Goal: Task Accomplishment & Management: Use online tool/utility

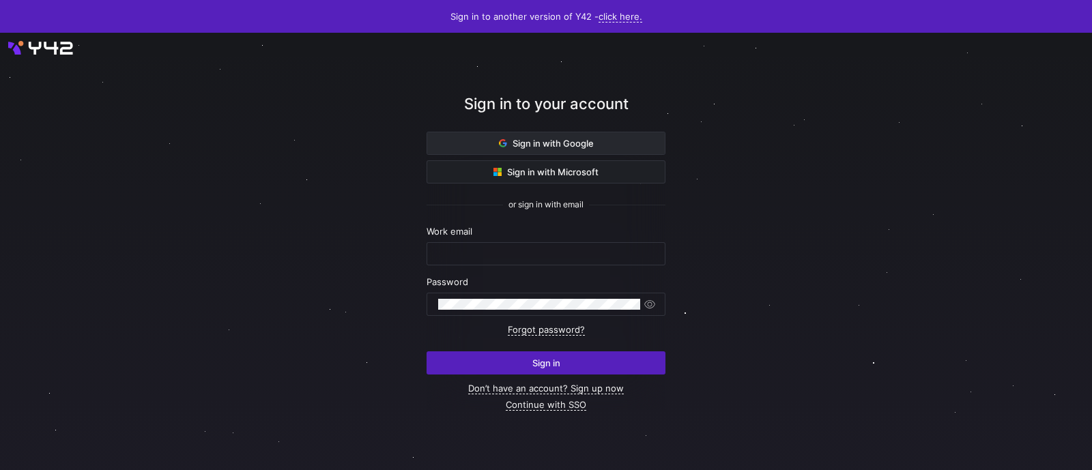
click at [531, 141] on span "Sign in with Google" at bounding box center [546, 143] width 95 height 11
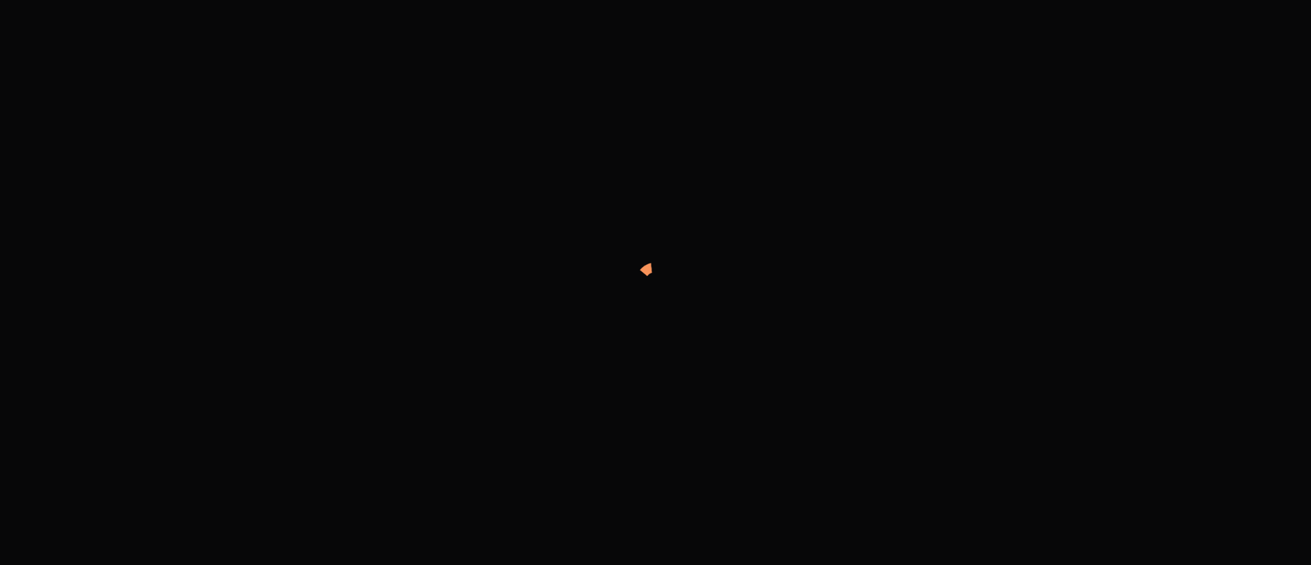
click at [267, 221] on div at bounding box center [655, 282] width 1311 height 565
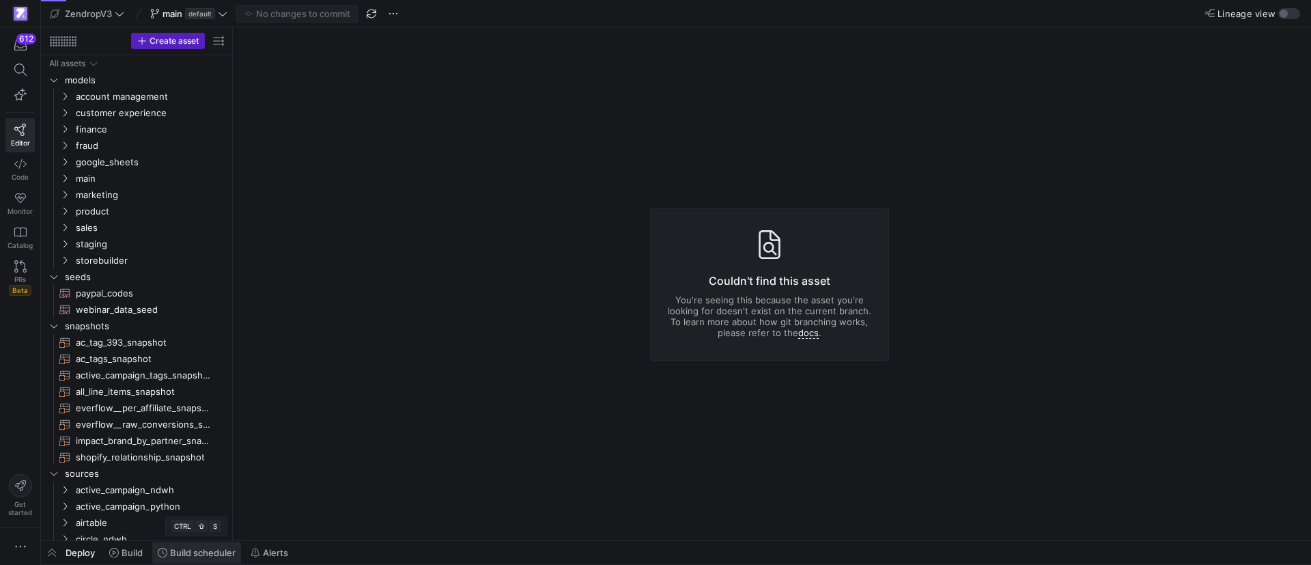
click at [194, 553] on span "Build scheduler" at bounding box center [203, 552] width 66 height 11
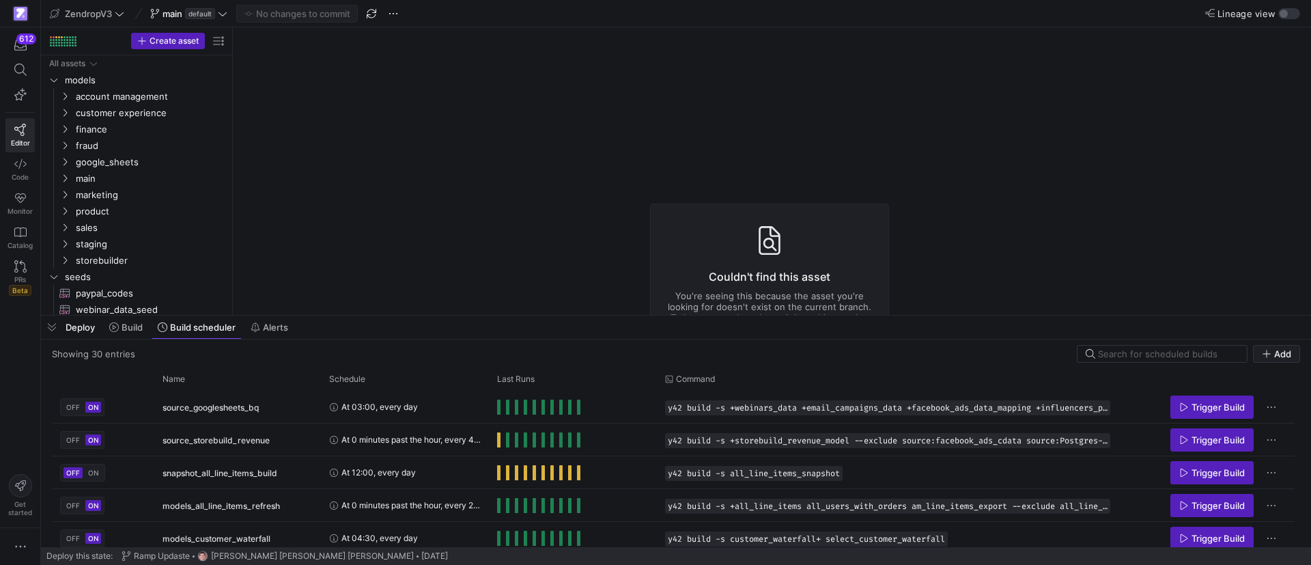
drag, startPoint x: 333, startPoint y: 311, endPoint x: 330, endPoint y: 286, distance: 24.7
click at [331, 289] on y42-asset-editor-not-found "Couldn't find this asset You're seeing this because the asset you're looking fo…" at bounding box center [769, 279] width 1073 height 513
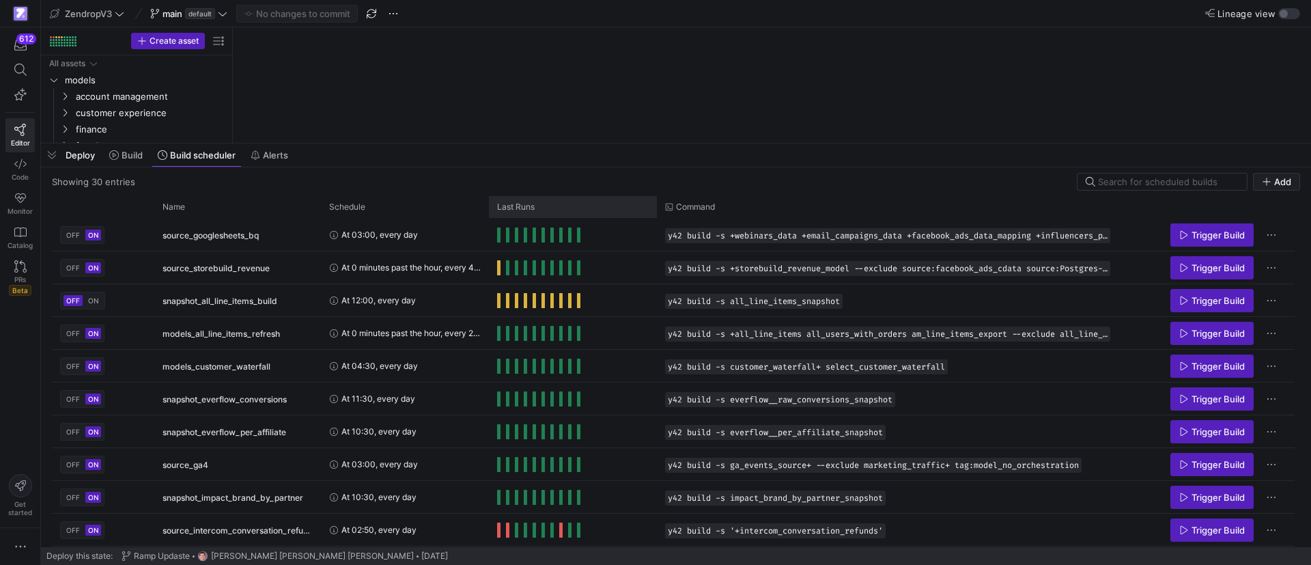
drag, startPoint x: 395, startPoint y: 313, endPoint x: 548, endPoint y: 188, distance: 197.9
click at [407, 141] on div at bounding box center [676, 143] width 1270 height 5
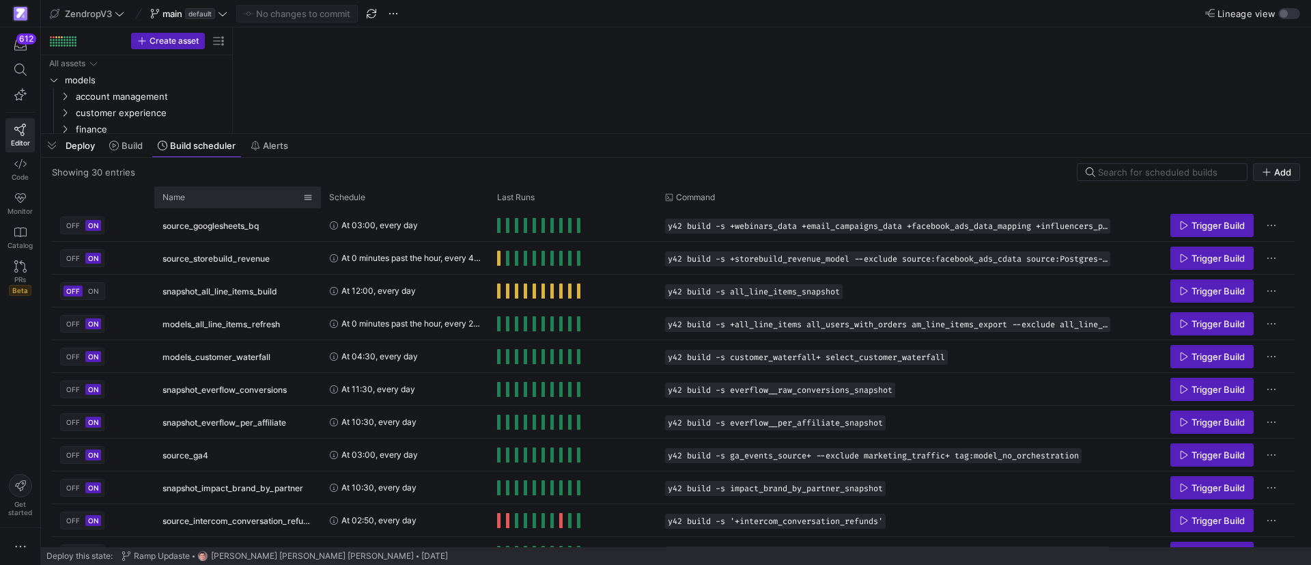
click at [223, 193] on div "Name" at bounding box center [232, 197] width 141 height 15
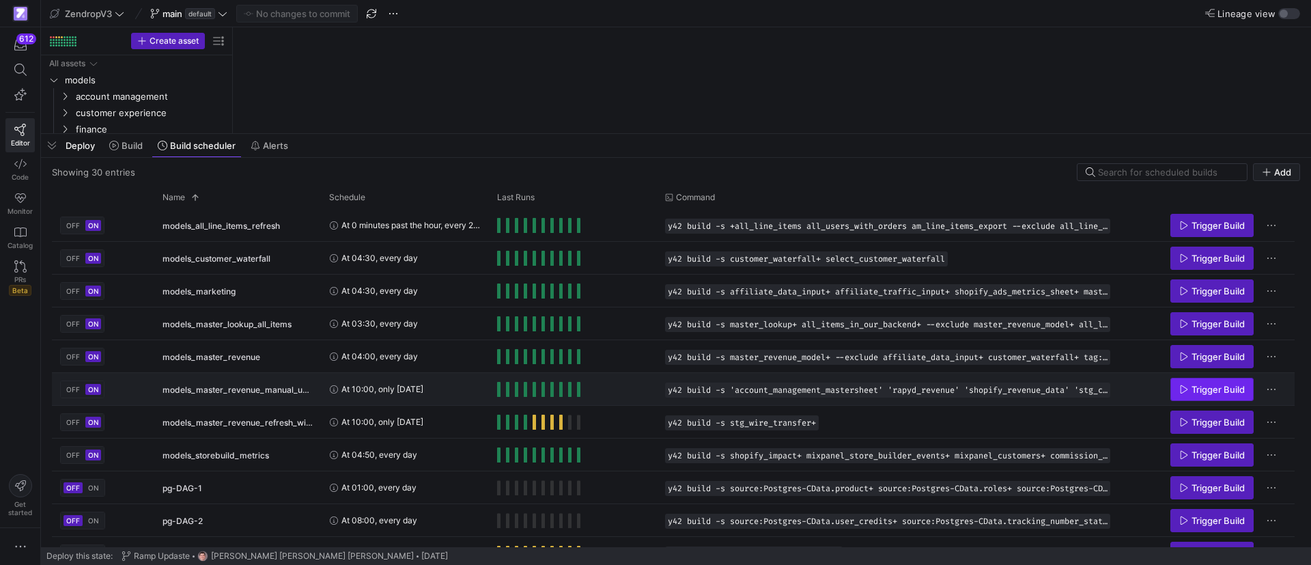
click at [1189, 390] on span "Trigger Build" at bounding box center [1212, 389] width 66 height 11
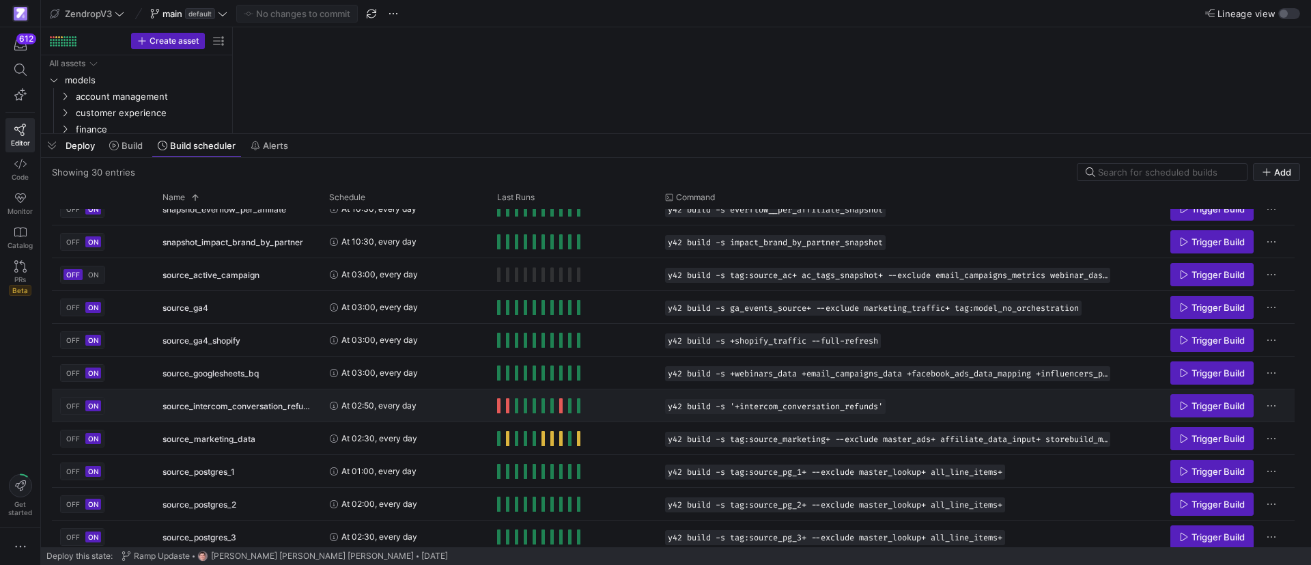
scroll to position [512, 0]
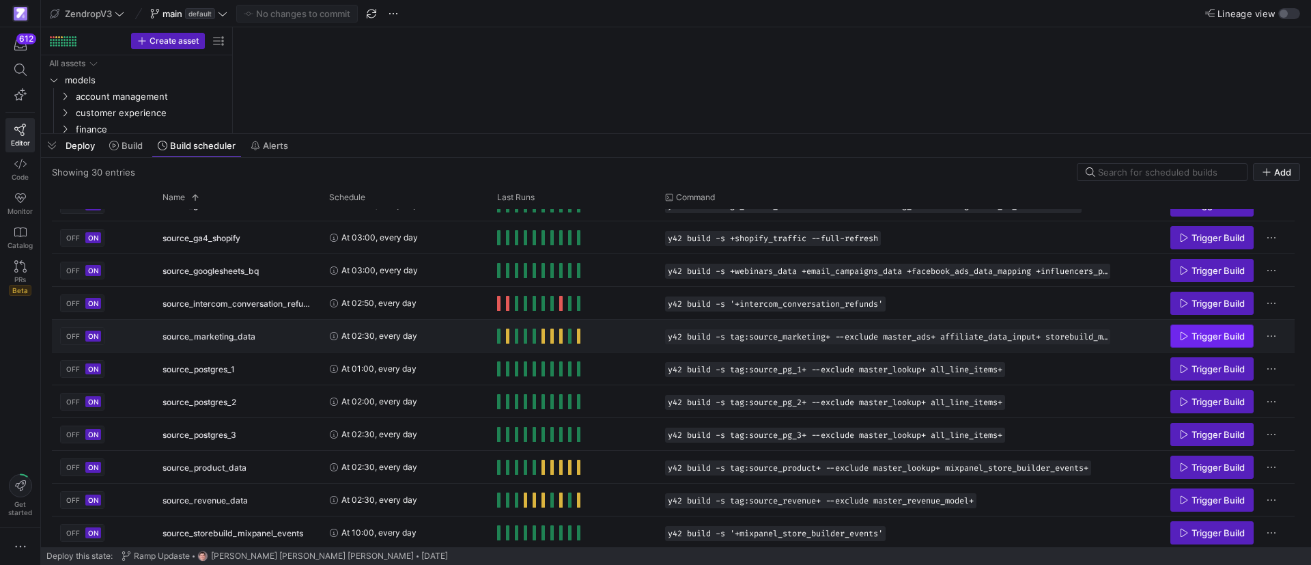
click at [1228, 343] on span "Press SPACE to select this row." at bounding box center [1212, 336] width 82 height 22
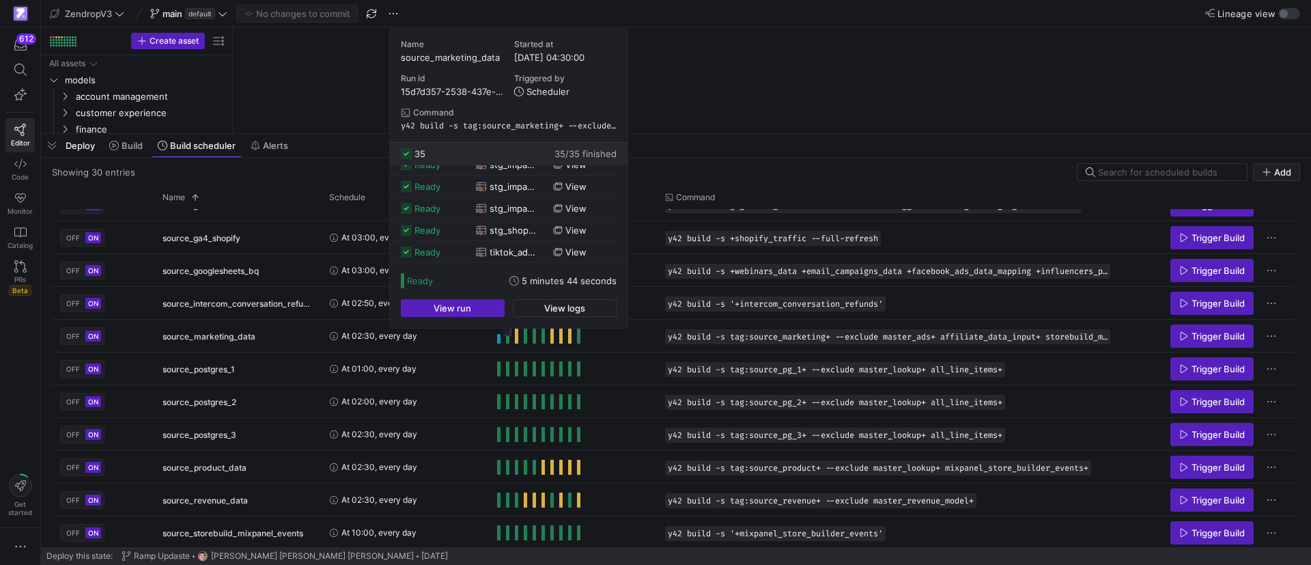
scroll to position [0, 0]
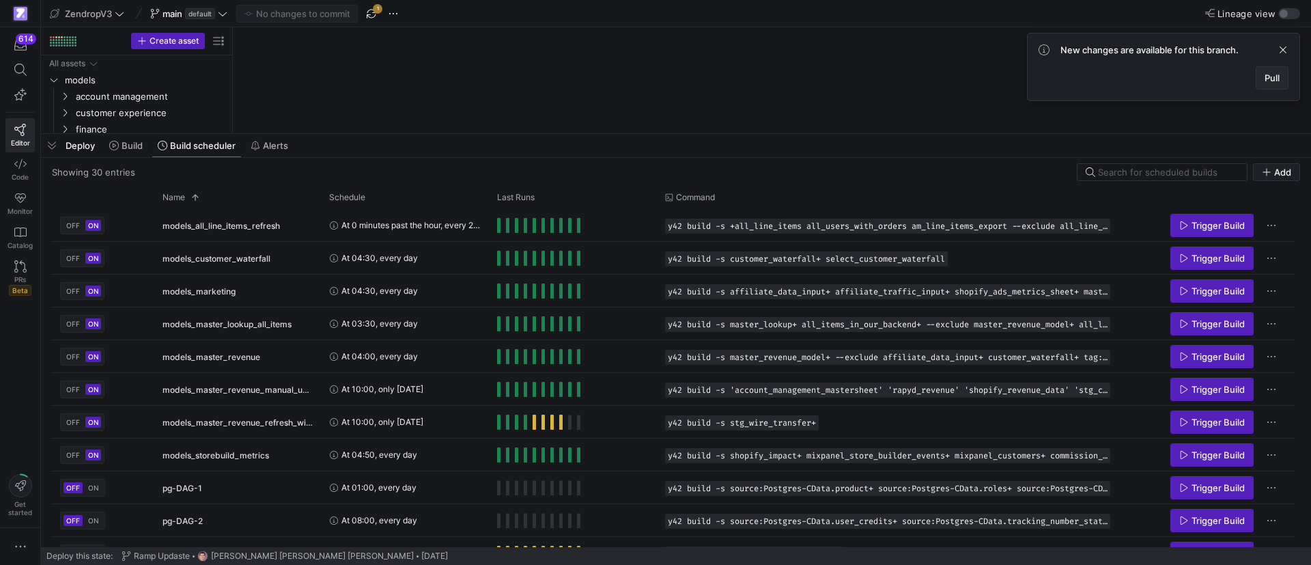
click at [1272, 76] on span "Pull" at bounding box center [1271, 77] width 15 height 11
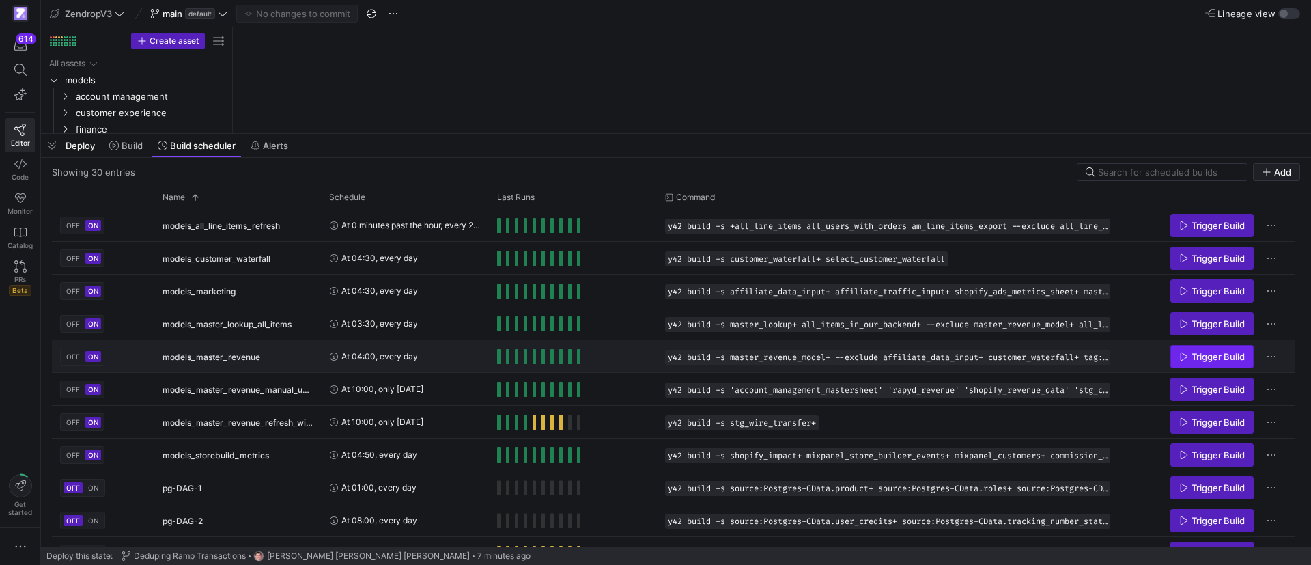
click at [1211, 360] on span "Trigger Build" at bounding box center [1217, 356] width 53 height 11
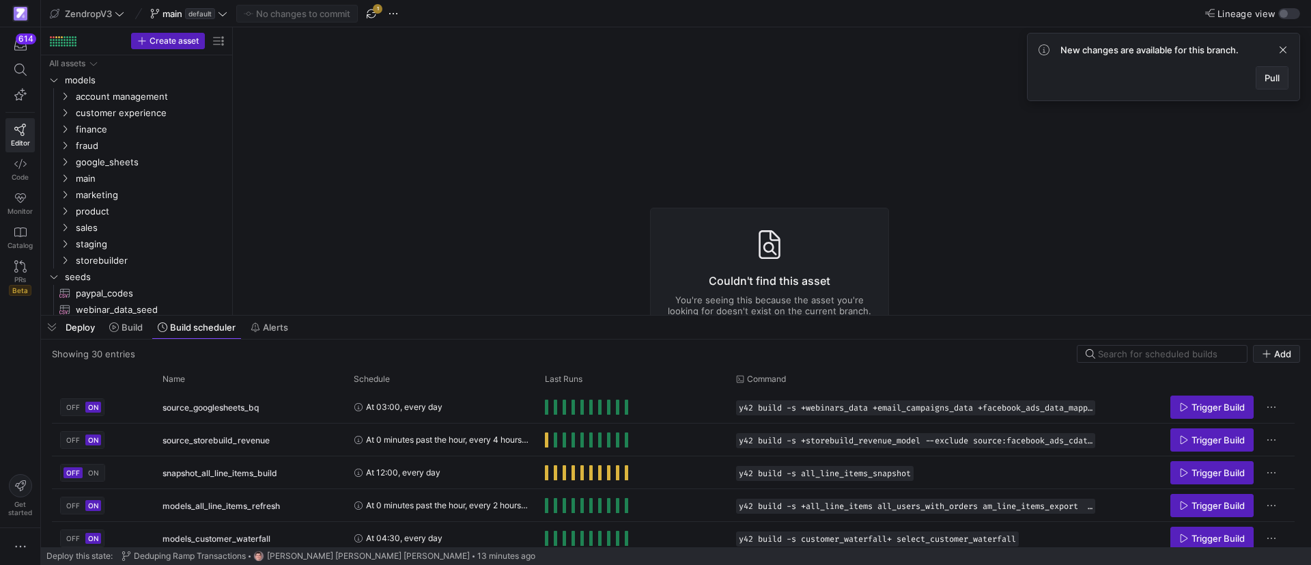
click at [1271, 74] on span "Pull" at bounding box center [1271, 77] width 15 height 11
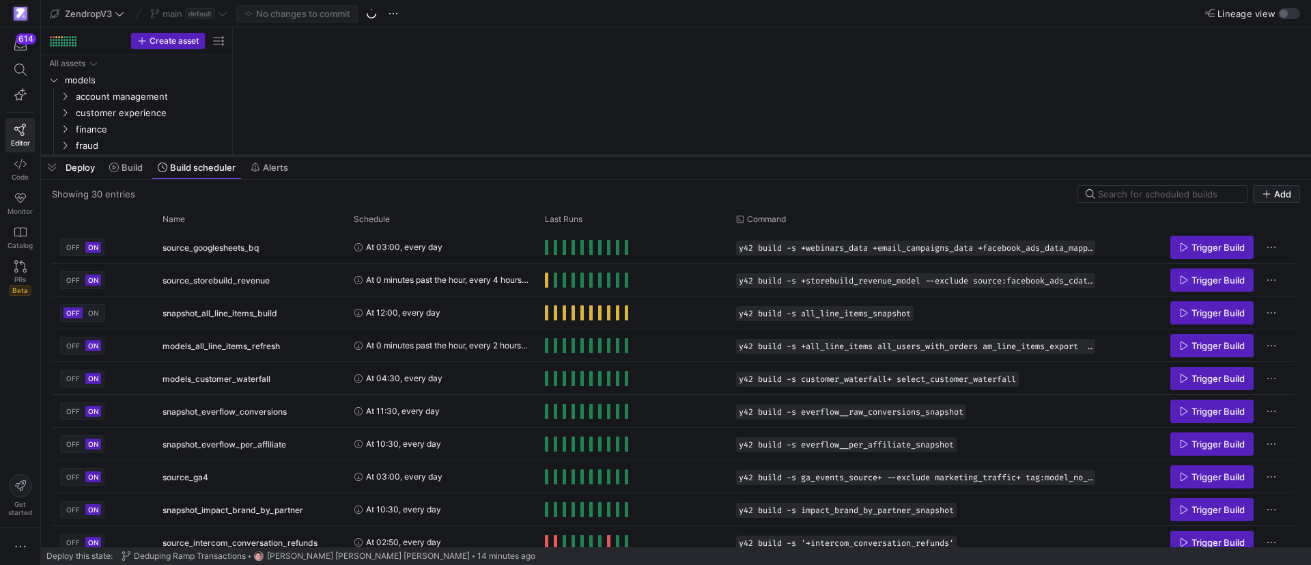
drag, startPoint x: 567, startPoint y: 313, endPoint x: 578, endPoint y: 154, distance: 160.1
click at [578, 154] on div at bounding box center [676, 155] width 1270 height 5
click at [241, 225] on div "Name" at bounding box center [244, 219] width 165 height 15
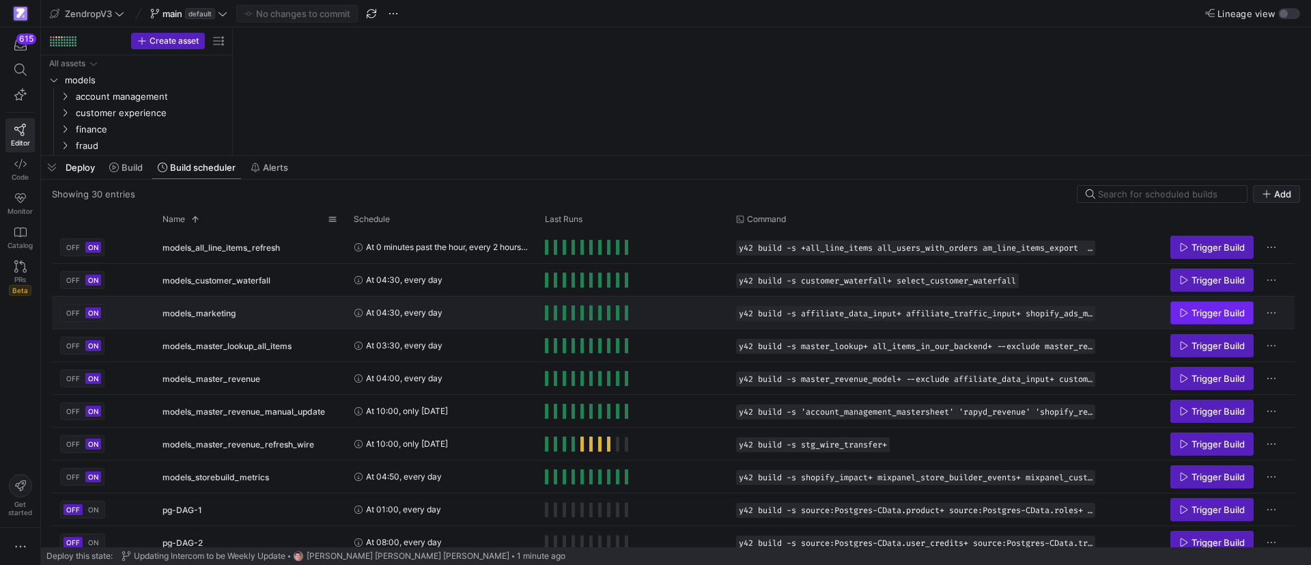
click at [1198, 311] on span "Trigger Build" at bounding box center [1217, 312] width 53 height 11
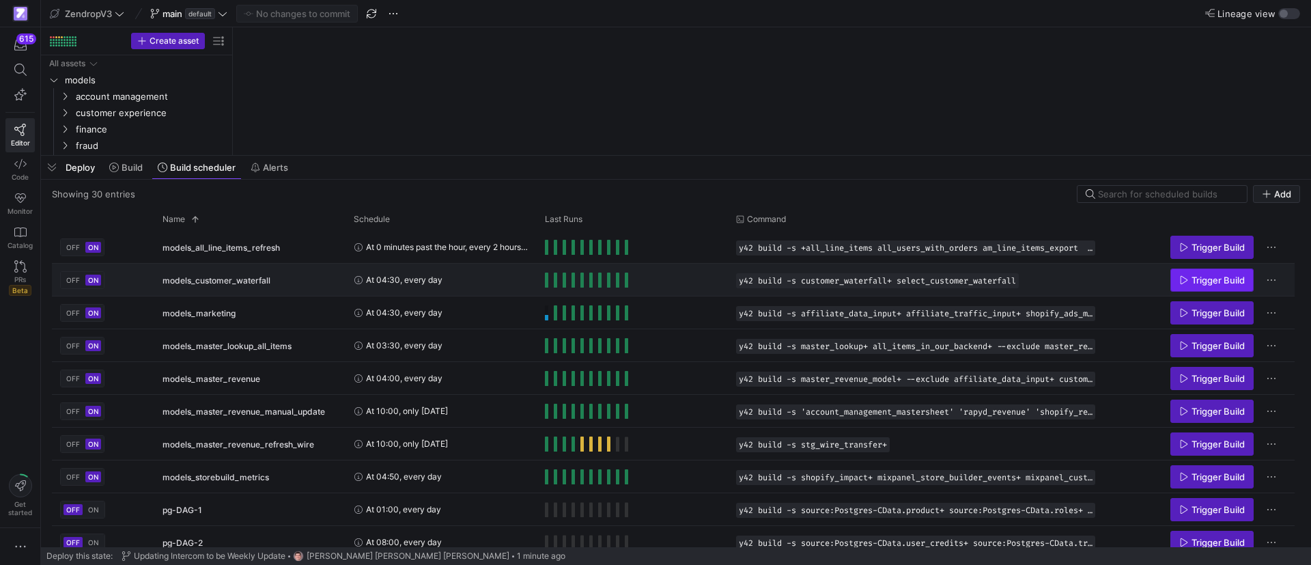
click at [1197, 279] on span "Trigger Build" at bounding box center [1217, 279] width 53 height 11
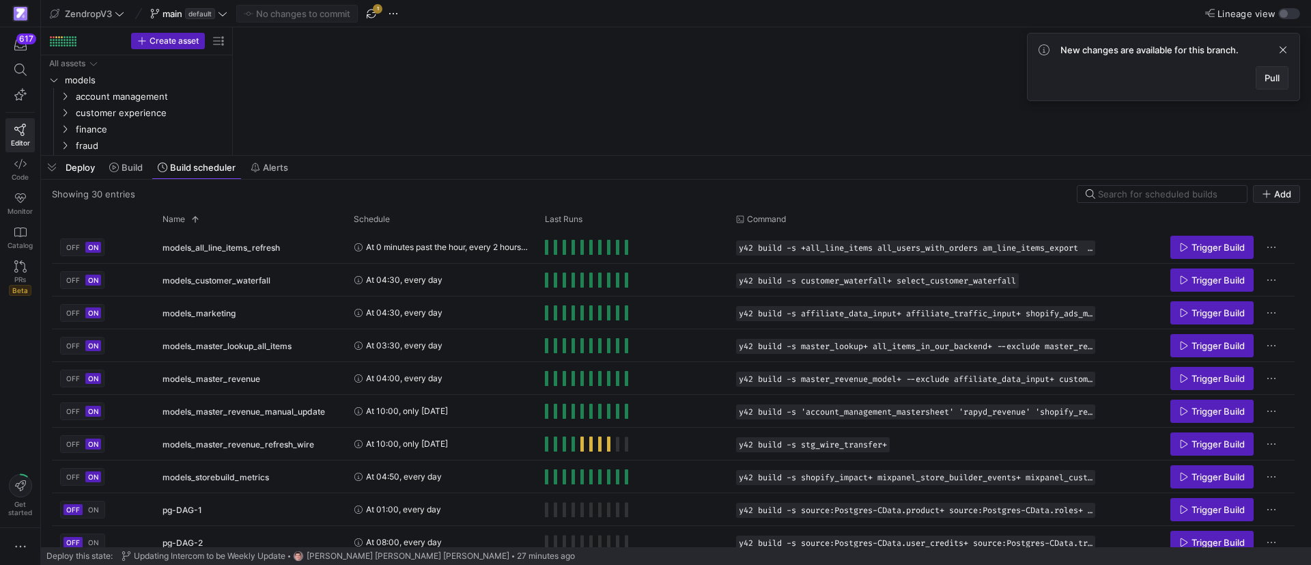
click at [1267, 76] on span "Pull" at bounding box center [1271, 77] width 15 height 11
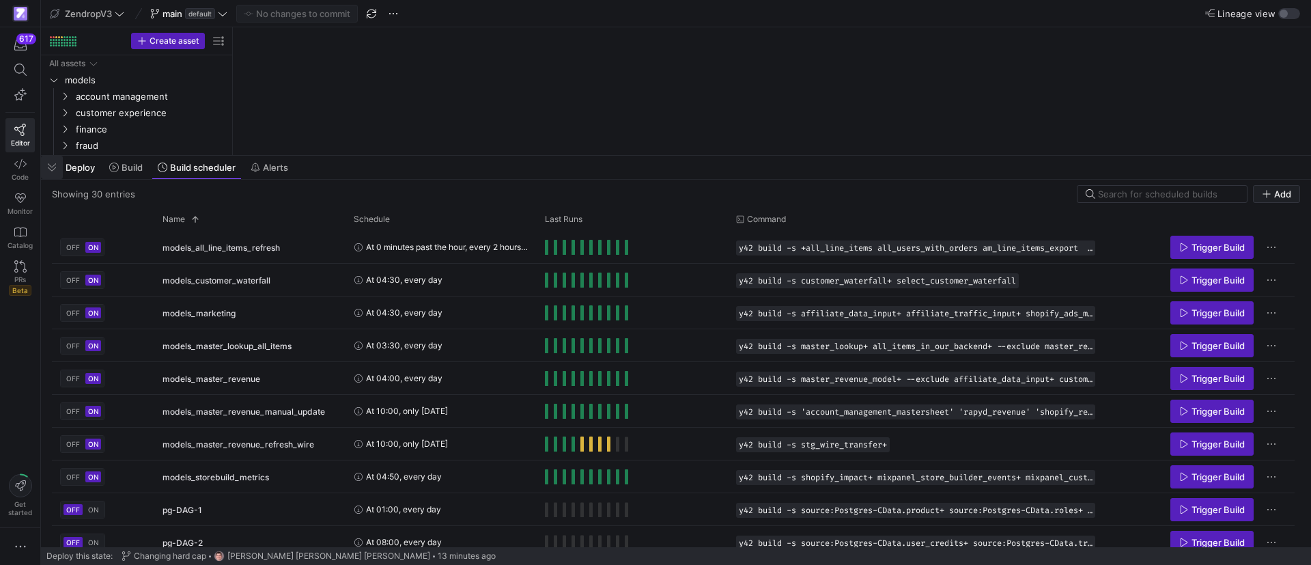
click at [54, 166] on span "button" at bounding box center [52, 167] width 22 height 23
